Goal: Task Accomplishment & Management: Complete application form

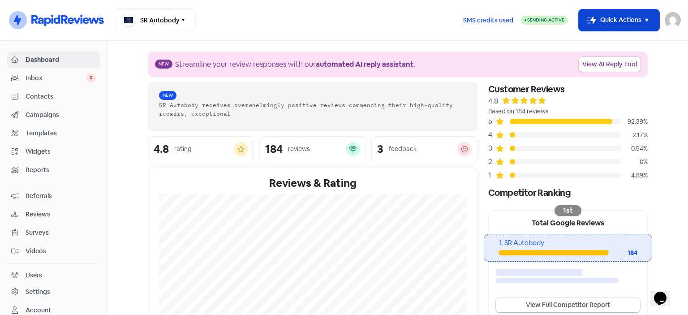
click at [422, 14] on button "Icon For Thunder-move Quick Actions" at bounding box center [619, 20] width 81 height 22
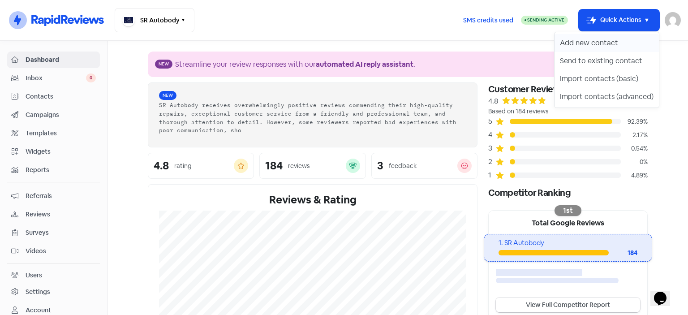
click at [422, 43] on button "Add new contact" at bounding box center [607, 43] width 104 height 18
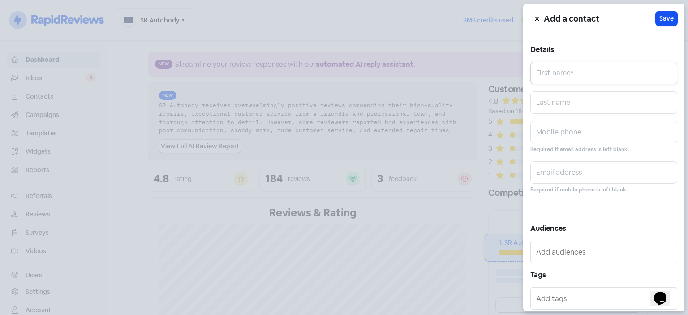
click at [422, 75] on input "text" at bounding box center [603, 73] width 147 height 22
type input "[PERSON_NAME]"
click at [422, 96] on input "text" at bounding box center [603, 102] width 147 height 22
type input "KRUGER"
click at [422, 136] on input "text" at bounding box center [603, 132] width 147 height 22
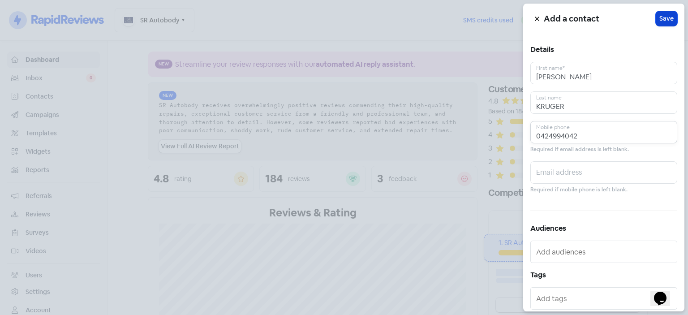
type input "0424994042"
click at [422, 25] on button "Icon For Loading Save" at bounding box center [667, 18] width 22 height 15
